Goal: Task Accomplishment & Management: Complete application form

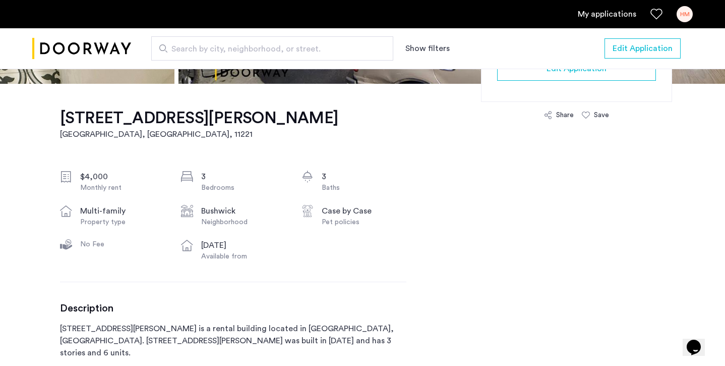
scroll to position [377, 0]
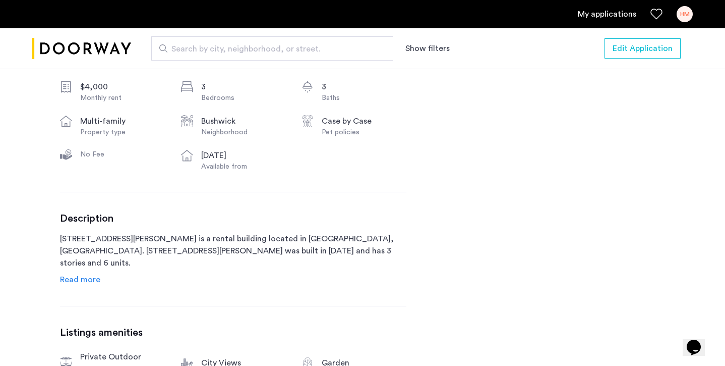
click at [85, 280] on span "Read more" at bounding box center [80, 279] width 40 height 8
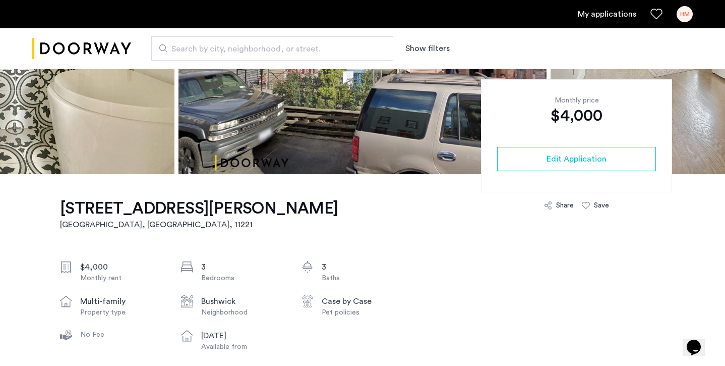
scroll to position [244, 0]
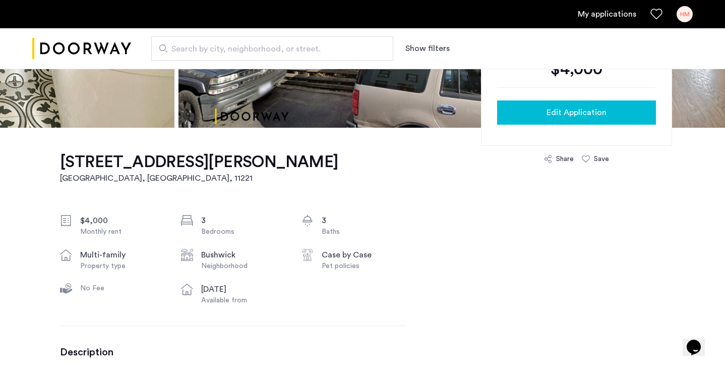
click at [603, 105] on button "Edit Application" at bounding box center [576, 112] width 159 height 24
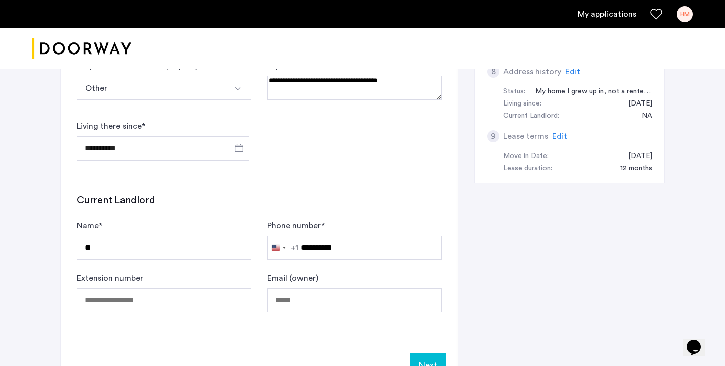
scroll to position [542, 0]
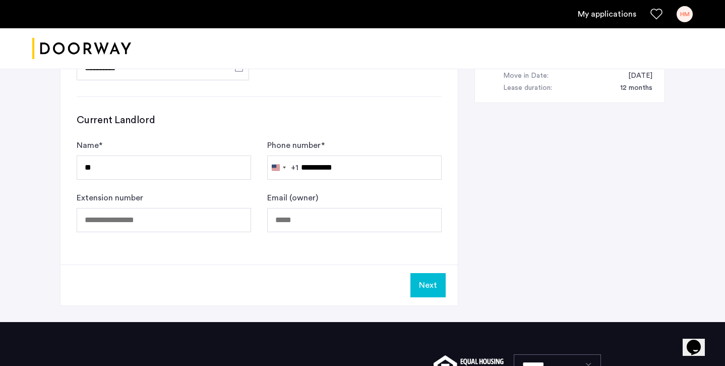
click at [424, 287] on button "Next" at bounding box center [428, 285] width 35 height 24
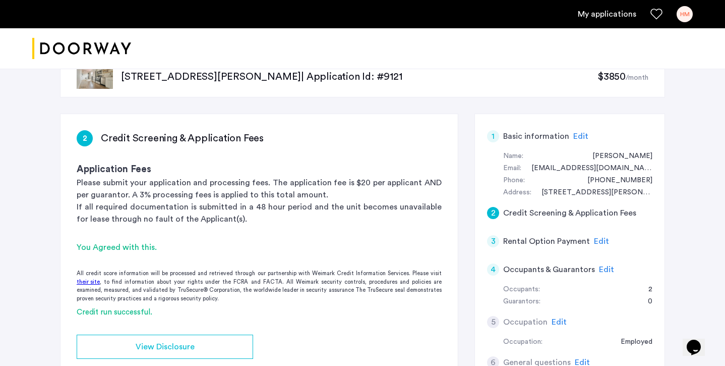
scroll to position [130, 0]
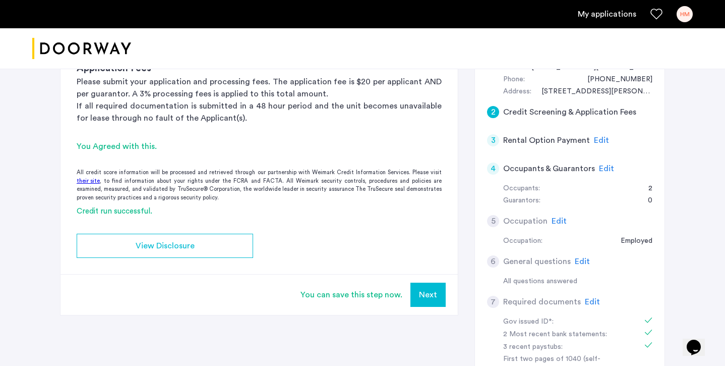
click at [434, 295] on button "Next" at bounding box center [428, 294] width 35 height 24
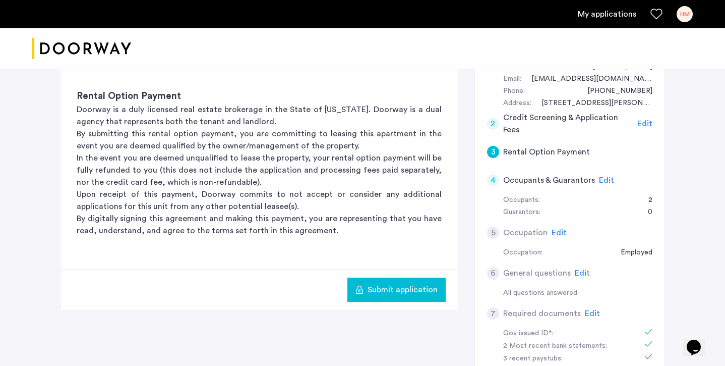
scroll to position [102, 0]
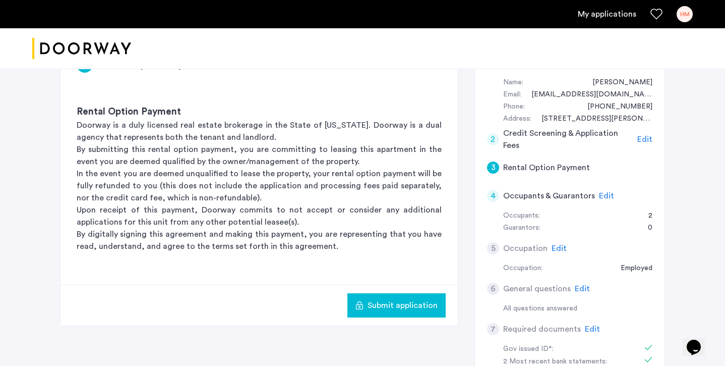
click at [582, 286] on span "Edit" at bounding box center [582, 288] width 15 height 8
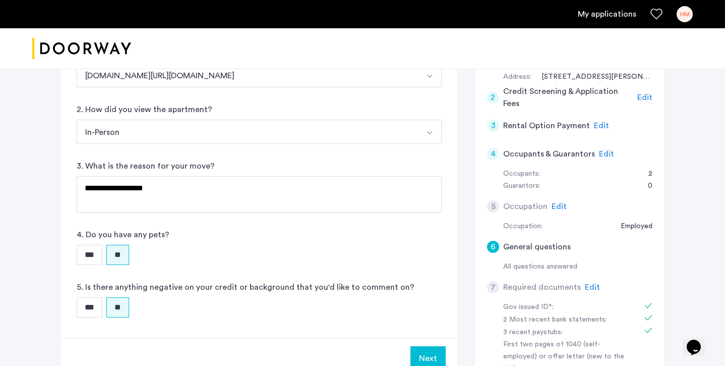
scroll to position [137, 0]
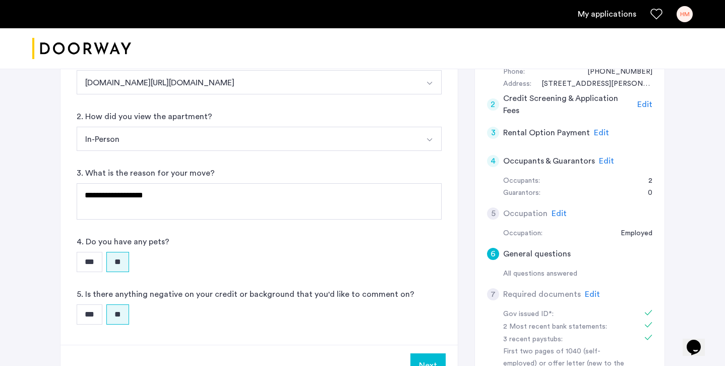
click at [557, 211] on span "Edit" at bounding box center [559, 213] width 15 height 8
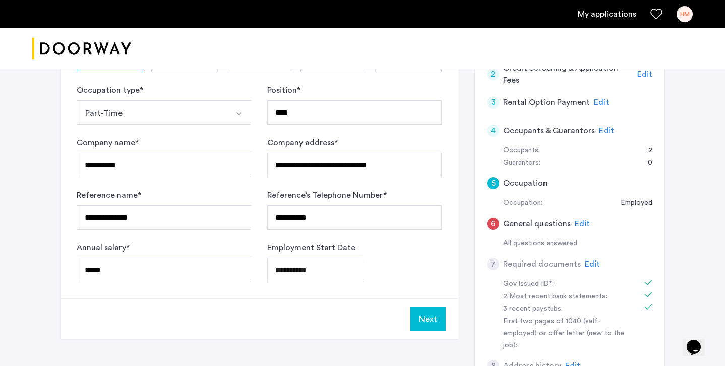
scroll to position [169, 0]
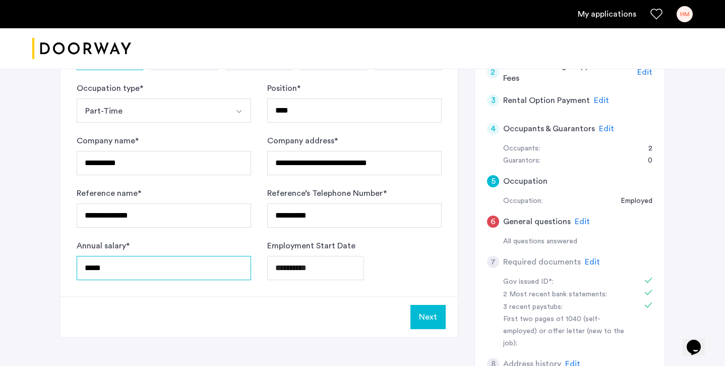
click at [98, 267] on input "*****" at bounding box center [164, 268] width 175 height 24
